Goal: Check status: Check status

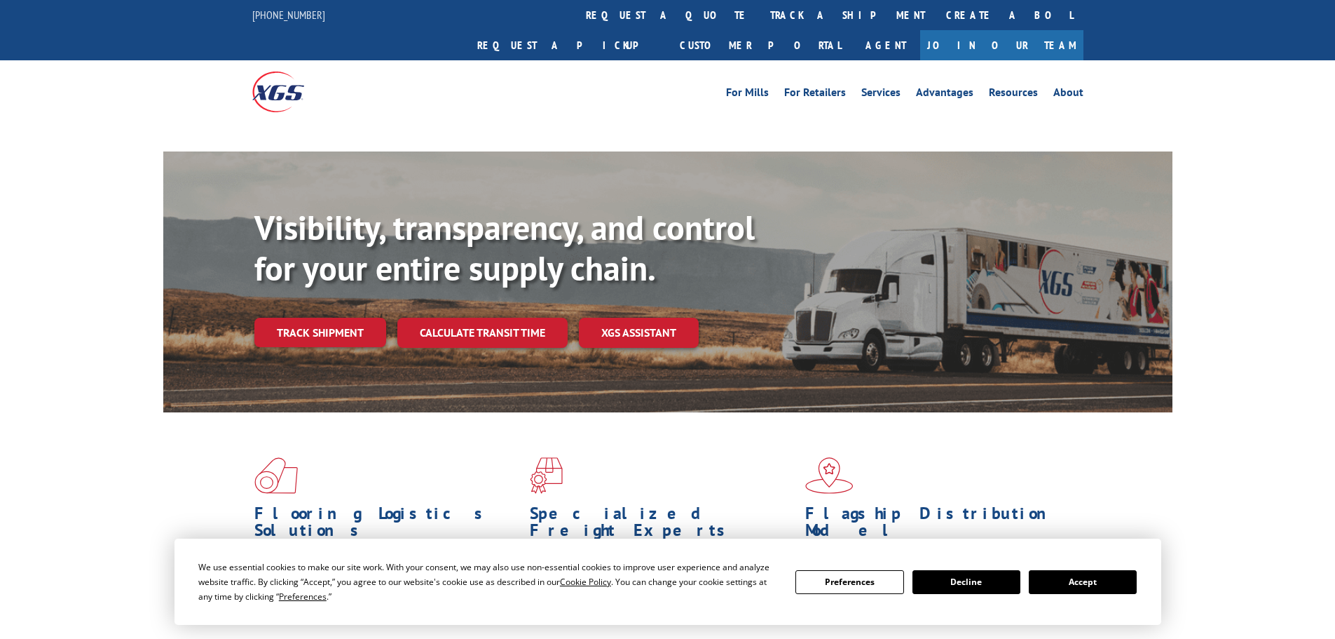
click at [345, 299] on div "Visibility, transparency, and control for your entire supply chain. Track shipm…" at bounding box center [713, 305] width 918 height 196
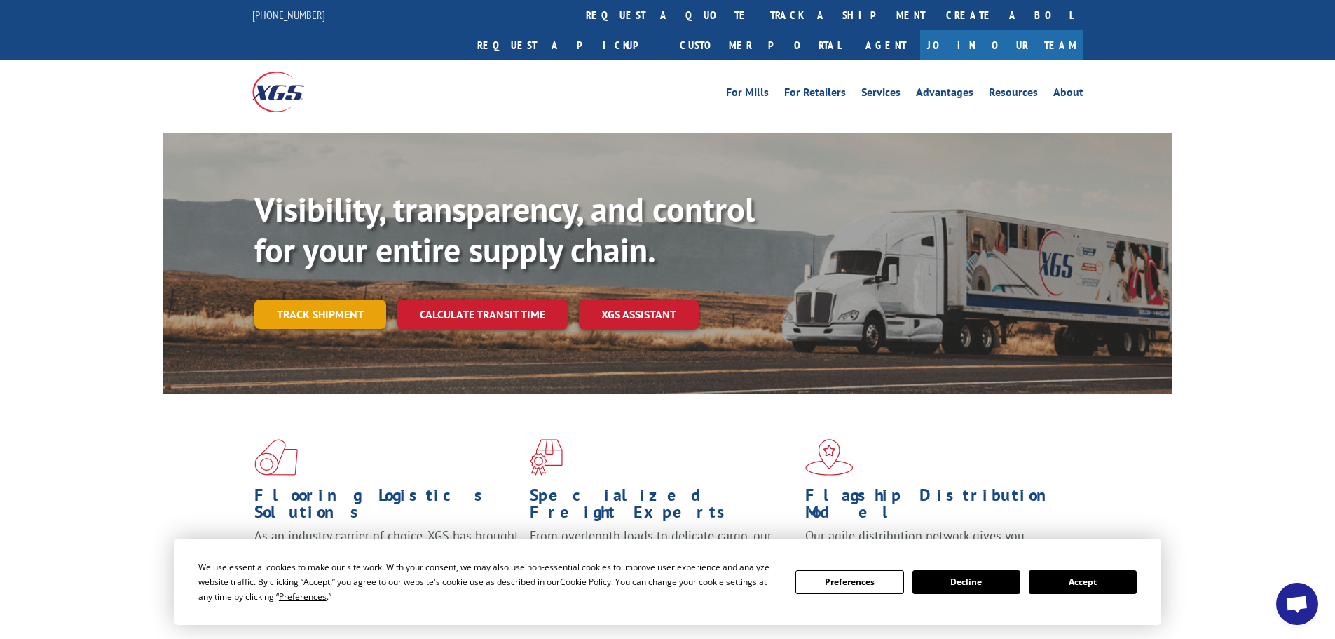
click at [342, 299] on link "Track shipment" at bounding box center [320, 313] width 132 height 29
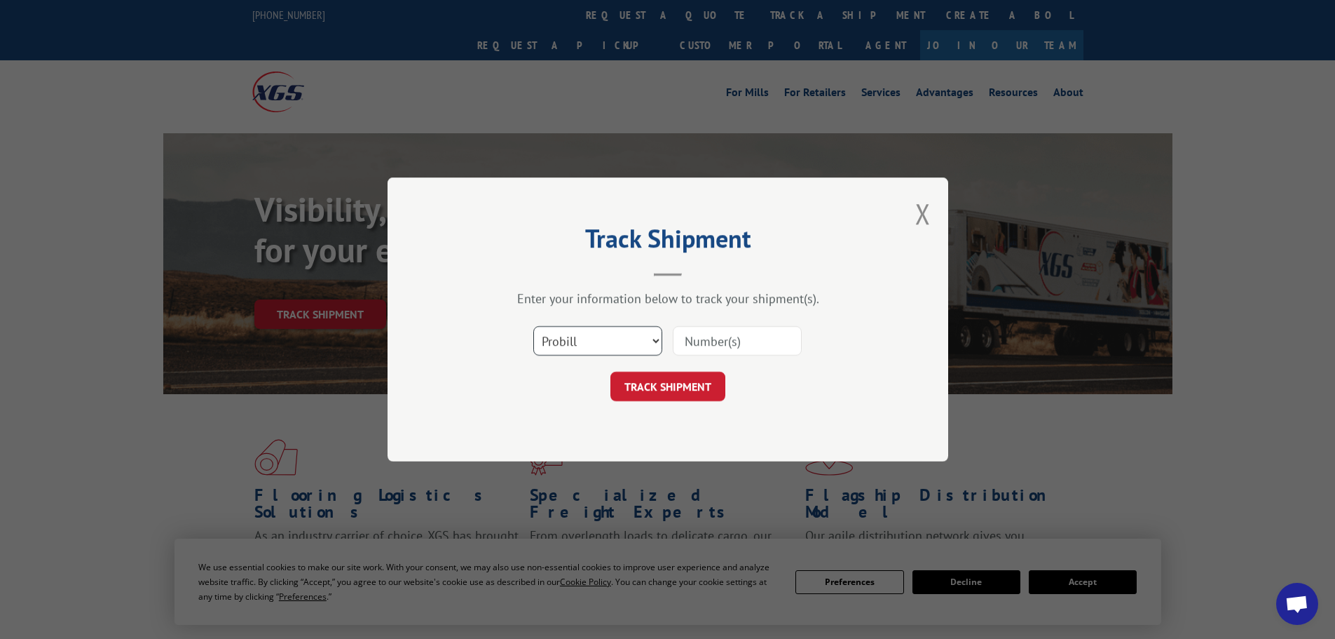
click at [603, 340] on select "Select category... Probill BOL PO" at bounding box center [597, 340] width 129 height 29
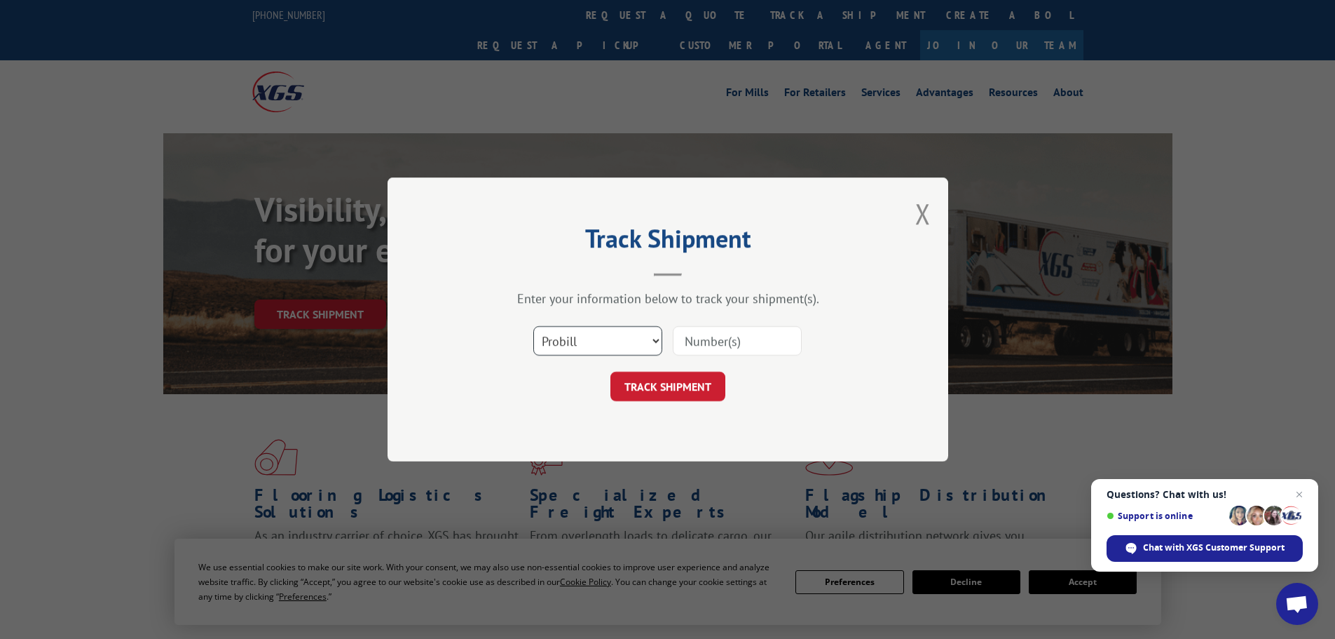
select select "bol"
click at [533, 326] on select "Select category... Probill BOL PO" at bounding box center [597, 340] width 129 height 29
click at [700, 344] on input at bounding box center [737, 340] width 129 height 29
paste input "5621840"
type input "5621840"
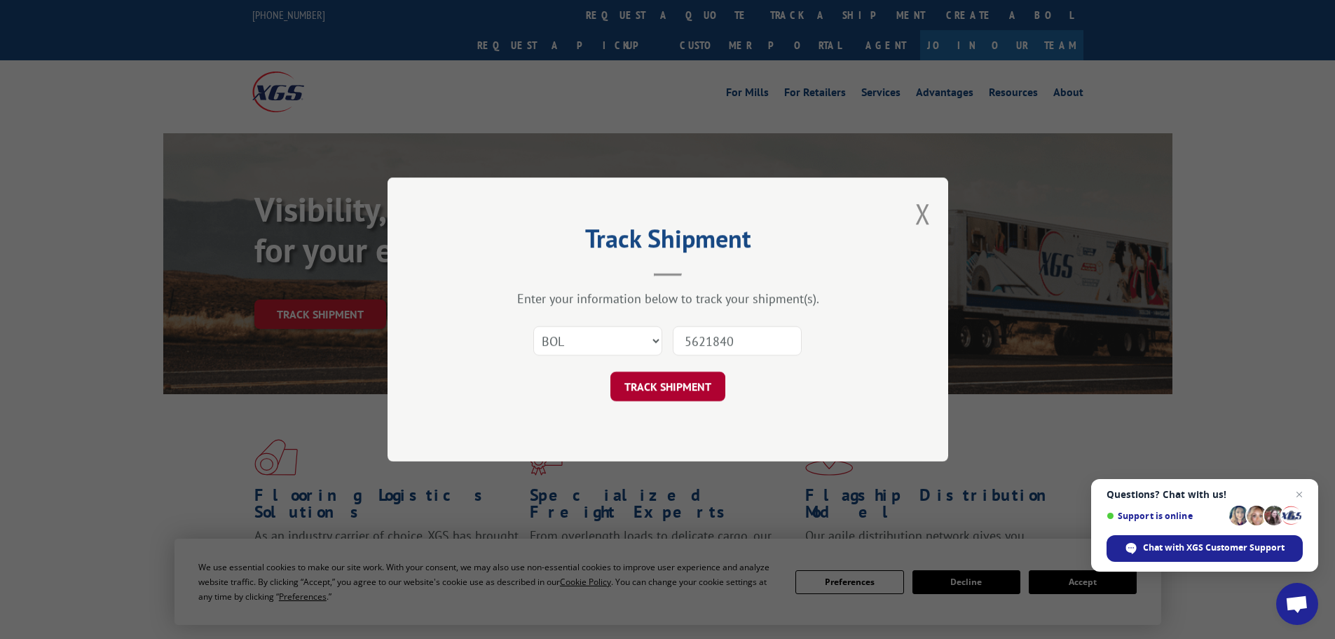
click at [687, 387] on button "TRACK SHIPMENT" at bounding box center [668, 386] width 115 height 29
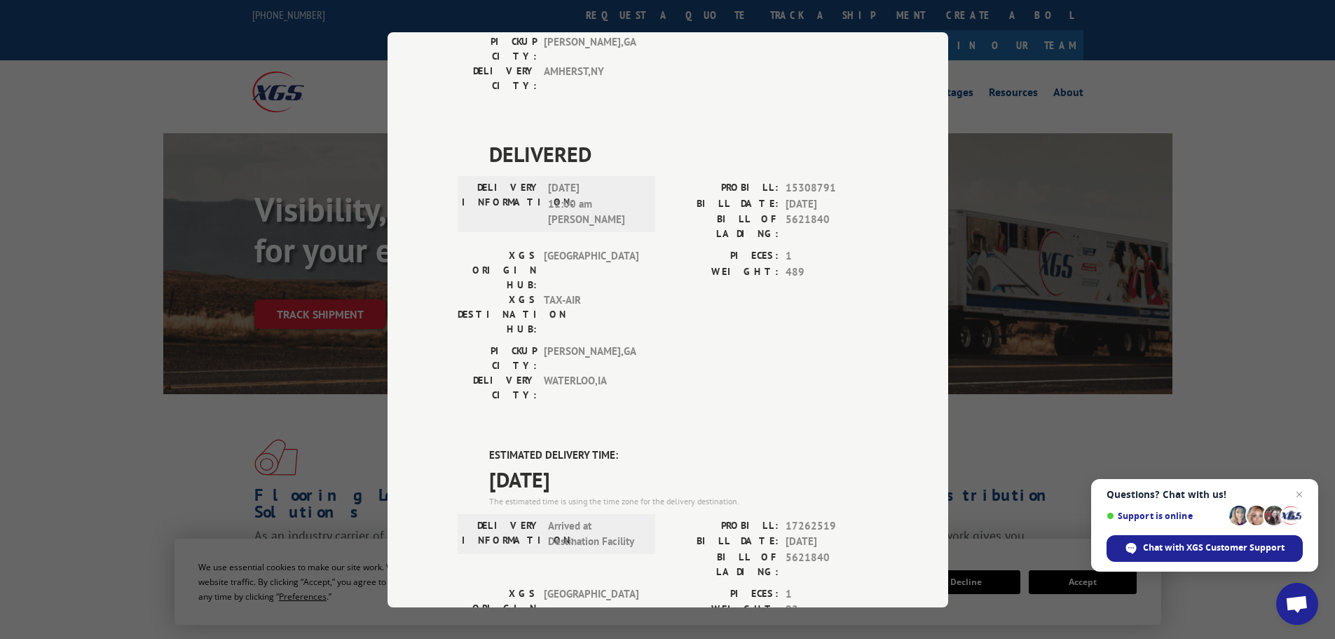
scroll to position [300, 0]
